Goal: Task Accomplishment & Management: Manage account settings

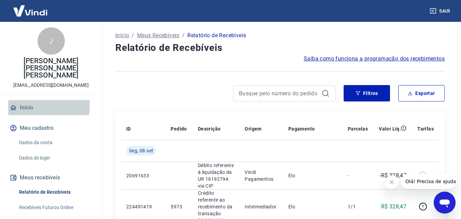
click at [32, 100] on link "Início" at bounding box center [51, 107] width 86 height 15
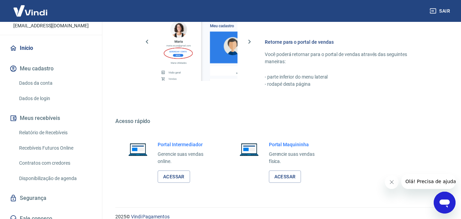
scroll to position [412, 0]
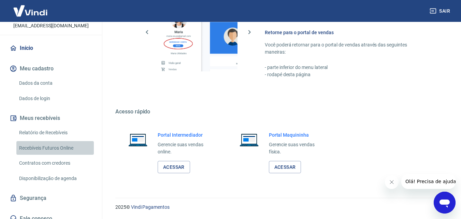
click at [62, 141] on link "Recebíveis Futuros Online" at bounding box center [54, 148] width 77 height 14
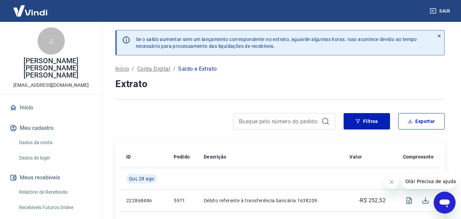
click at [158, 70] on p "Conta Digital" at bounding box center [153, 69] width 33 height 8
